Goal: Task Accomplishment & Management: Use online tool/utility

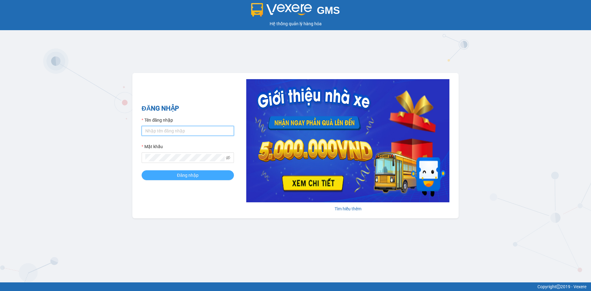
type input "kieutrang.tkn"
click at [173, 174] on button "Đăng nhập" at bounding box center [188, 175] width 92 height 10
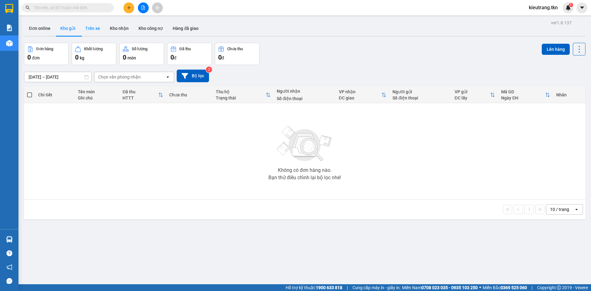
click at [91, 27] on button "Trên xe" at bounding box center [92, 28] width 25 height 15
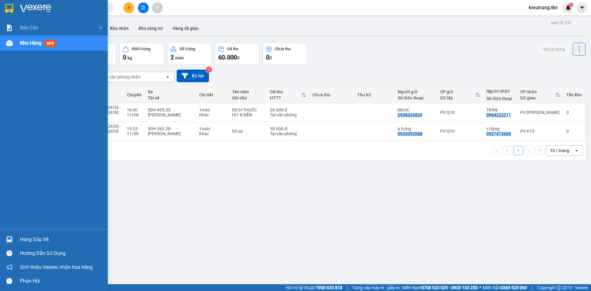
click at [18, 245] on div "Hàng sắp về" at bounding box center [54, 239] width 108 height 14
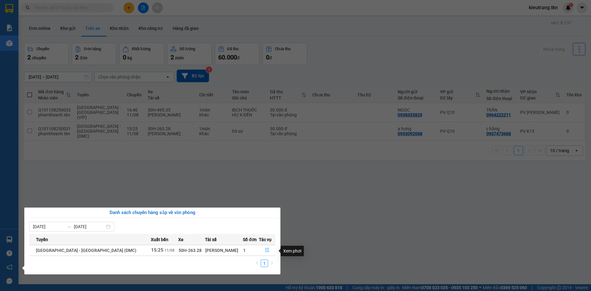
click at [266, 255] on button "button" at bounding box center [267, 250] width 16 height 10
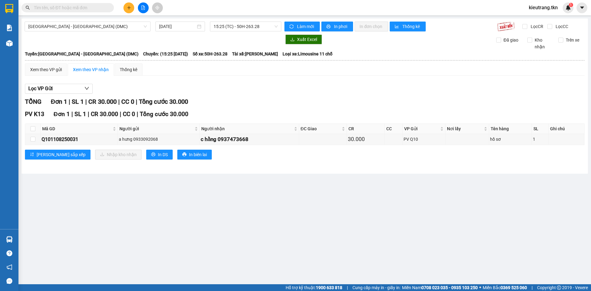
click at [73, 8] on input "text" at bounding box center [70, 7] width 73 height 7
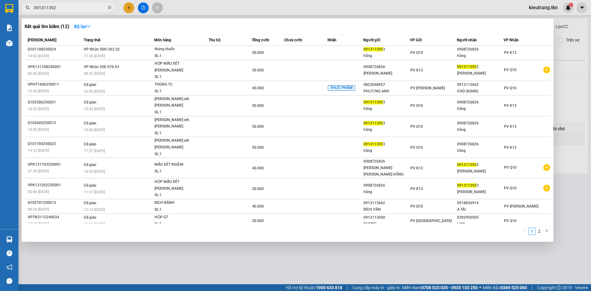
type input "0913113923"
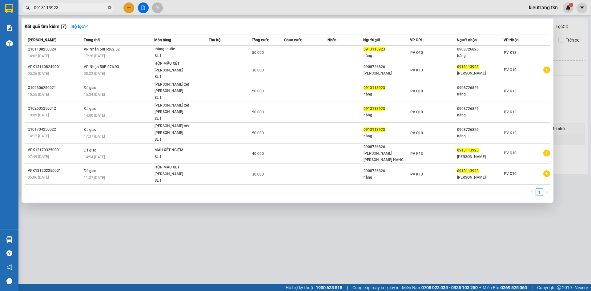
click at [110, 8] on icon "close-circle" at bounding box center [110, 8] width 4 height 4
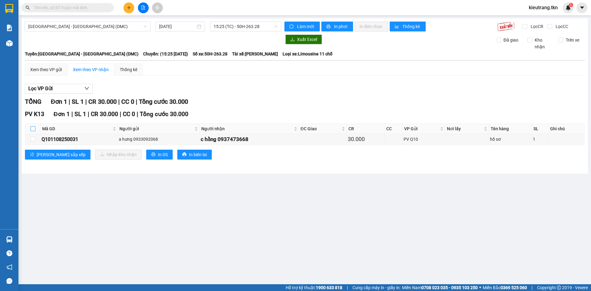
click at [31, 131] on input "checkbox" at bounding box center [32, 128] width 5 height 5
checkbox input "true"
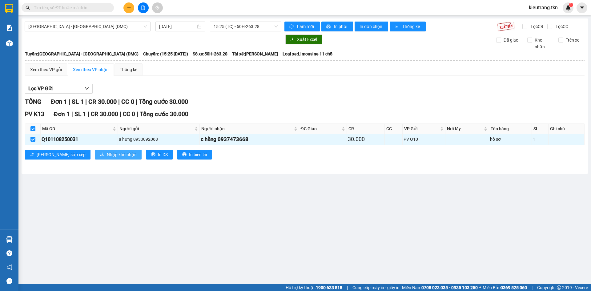
click at [107, 158] on span "Nhập kho nhận" at bounding box center [122, 154] width 30 height 7
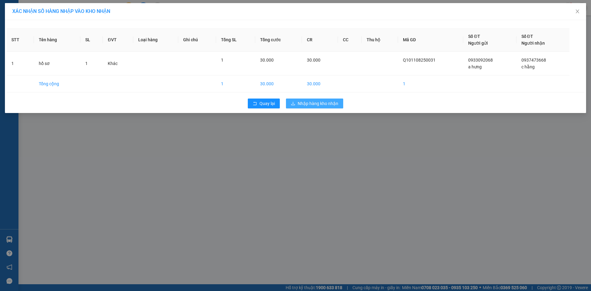
click at [313, 107] on span "Nhập hàng kho nhận" at bounding box center [318, 103] width 41 height 7
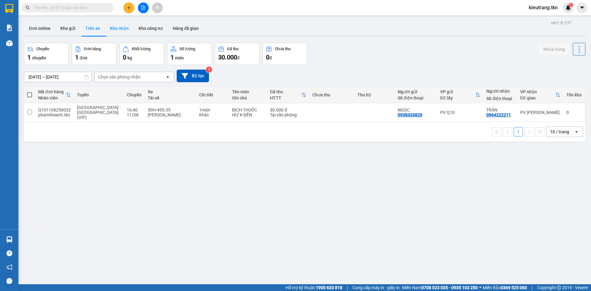
click at [121, 25] on button "Kho nhận" at bounding box center [119, 28] width 29 height 15
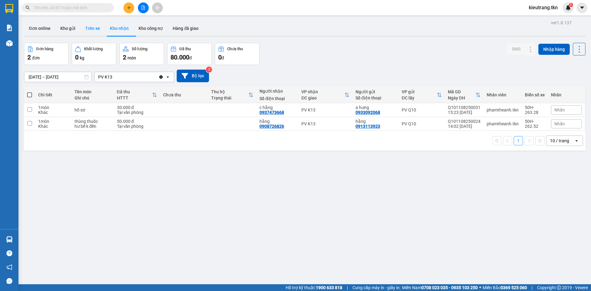
click at [90, 28] on button "Trên xe" at bounding box center [92, 28] width 25 height 15
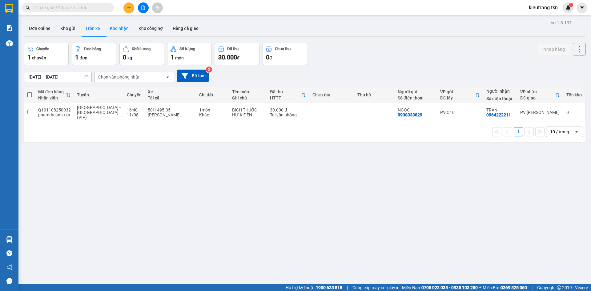
click at [124, 29] on button "Kho nhận" at bounding box center [119, 28] width 29 height 15
type input "[DATE] – [DATE]"
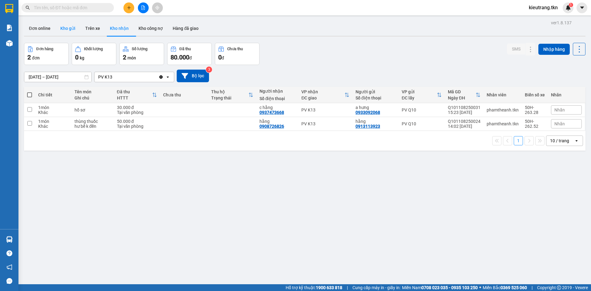
click at [65, 23] on button "Kho gửi" at bounding box center [67, 28] width 25 height 15
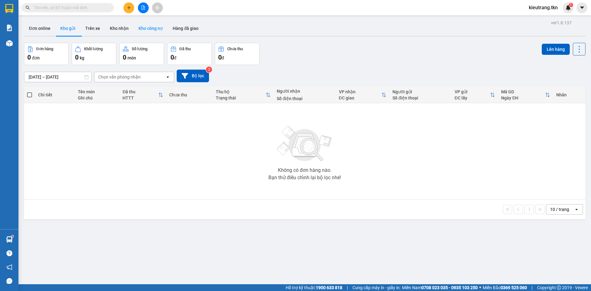
click at [162, 28] on button "Kho công nợ" at bounding box center [151, 28] width 34 height 15
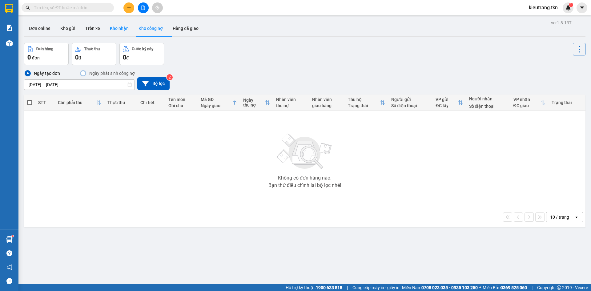
click at [133, 29] on button "Kho nhận" at bounding box center [119, 28] width 29 height 15
